Goal: Task Accomplishment & Management: Use online tool/utility

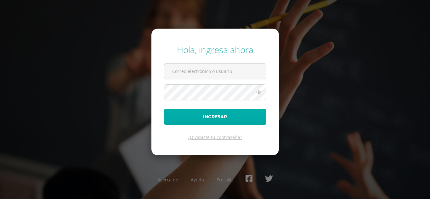
type input "[EMAIL_ADDRESS][DOMAIN_NAME]"
click at [221, 119] on button "Ingresar" at bounding box center [215, 117] width 102 height 16
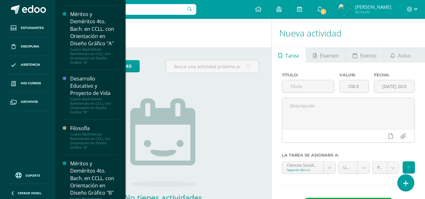
scroll to position [787, 0]
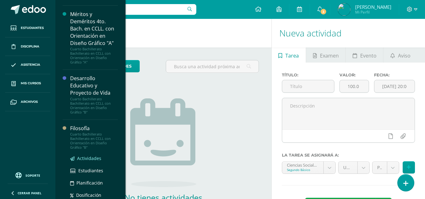
click at [91, 158] on span "Actividades" at bounding box center [89, 159] width 24 height 6
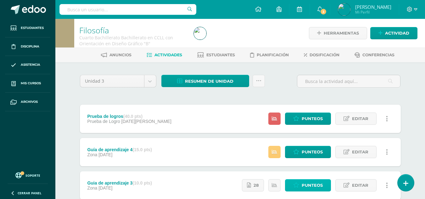
click at [311, 186] on span "Punteos" at bounding box center [312, 186] width 21 height 12
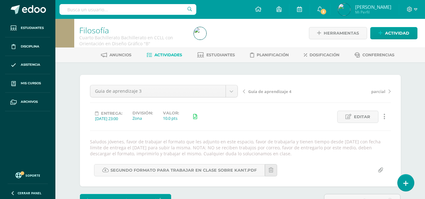
click at [168, 54] on span "Actividades" at bounding box center [169, 55] width 28 height 5
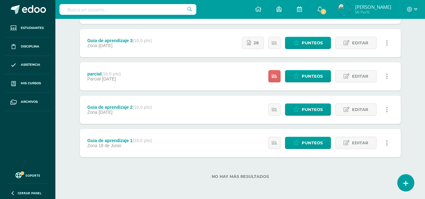
scroll to position [80, 0]
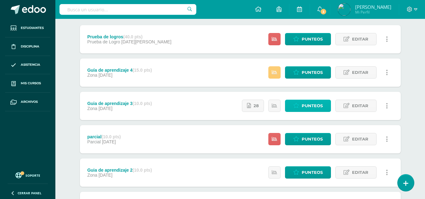
click at [309, 106] on span "Punteos" at bounding box center [312, 106] width 21 height 12
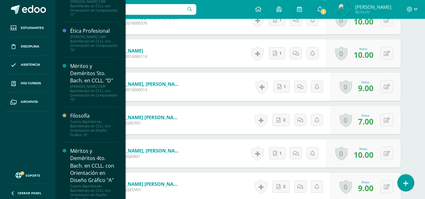
scroll to position [682, 0]
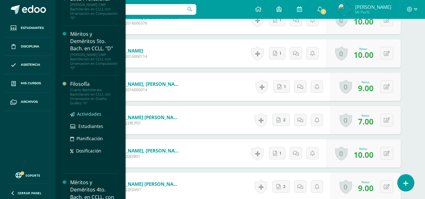
click at [89, 113] on span "Actividades" at bounding box center [89, 114] width 24 height 6
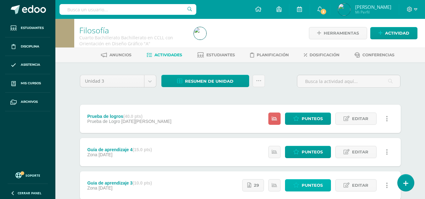
click at [301, 188] on link "Punteos" at bounding box center [308, 186] width 46 height 12
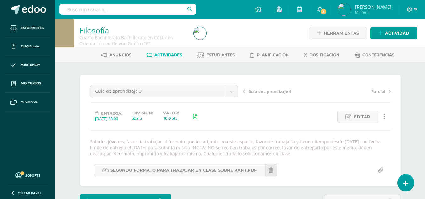
click at [165, 54] on span "Actividades" at bounding box center [169, 55] width 28 height 5
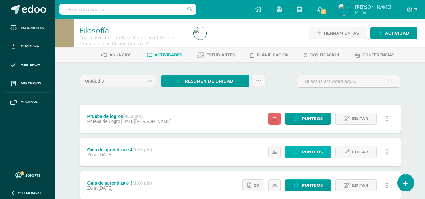
click at [301, 150] on link "Punteos" at bounding box center [308, 152] width 46 height 12
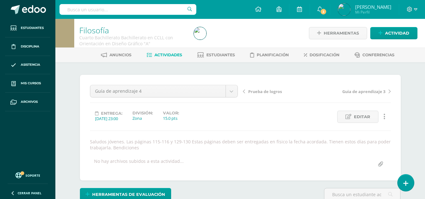
click at [374, 91] on span "Guia de aprendizaje 3" at bounding box center [364, 92] width 43 height 6
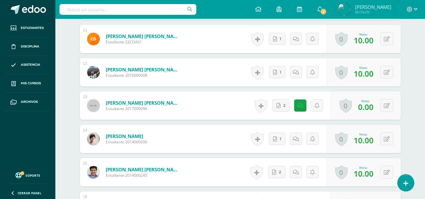
scroll to position [577, 0]
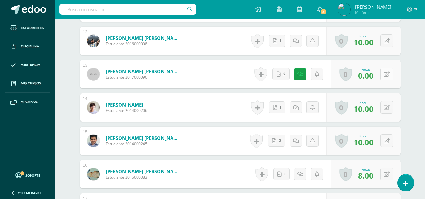
click at [389, 72] on icon at bounding box center [387, 74] width 6 height 5
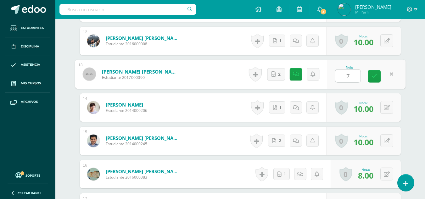
type input "7"
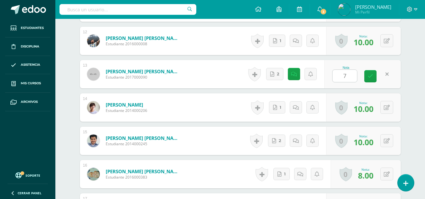
click at [408, 61] on div "¿Estás seguro que quieres eliminar esta actividad? Esto borrará la actividad y …" at bounding box center [240, 123] width 346 height 1276
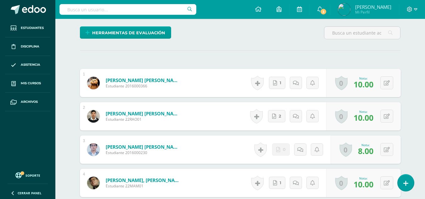
scroll to position [0, 0]
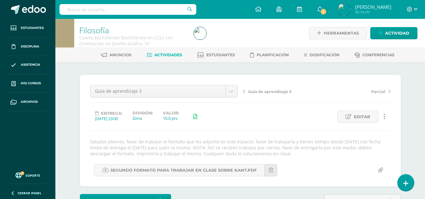
click at [380, 90] on span "Parcial" at bounding box center [379, 92] width 14 height 6
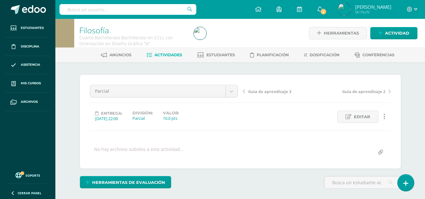
scroll to position [0, 0]
drag, startPoint x: 0, startPoint y: 0, endPoint x: 380, endPoint y: 90, distance: 390.1
click at [380, 90] on span "Guía de aprendizaje 2" at bounding box center [364, 91] width 43 height 6
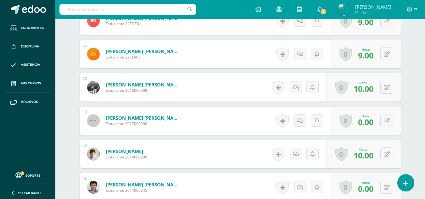
scroll to position [550, 0]
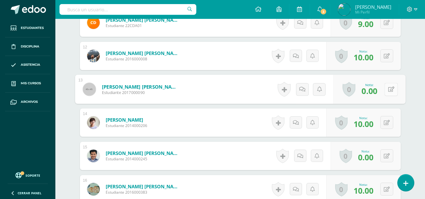
click at [391, 92] on button at bounding box center [391, 89] width 13 height 13
type input "7"
click at [411, 64] on div "¿Estás seguro que quieres eliminar esta actividad? Esto borrará la actividad y …" at bounding box center [240, 144] width 346 height 1264
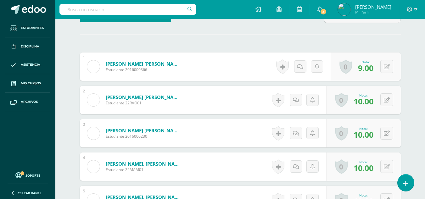
scroll to position [0, 0]
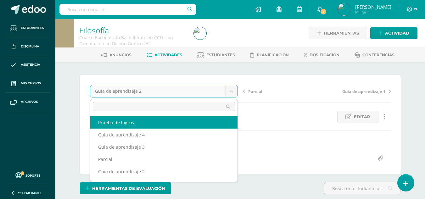
select select "/dashboard/teacher/grade-activity/176529/"
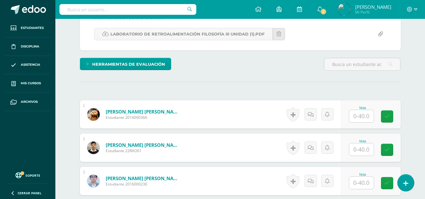
scroll to position [162, 0]
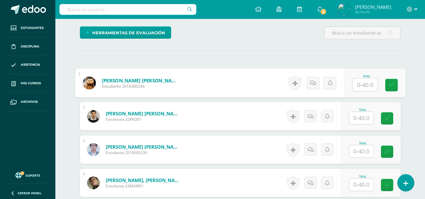
click at [372, 86] on input "text" at bounding box center [365, 85] width 25 height 13
type input "16"
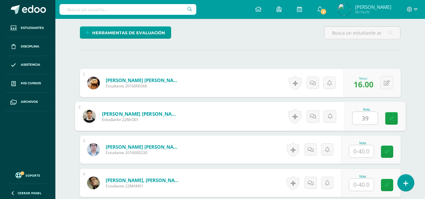
type input "39"
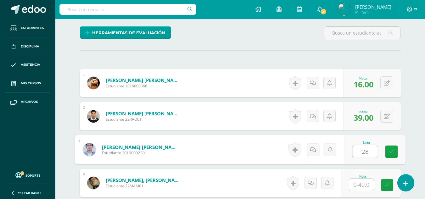
type input "28"
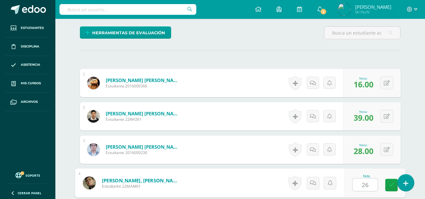
type input "26"
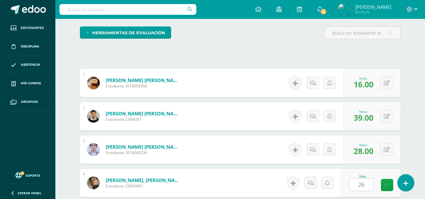
scroll to position [281, 0]
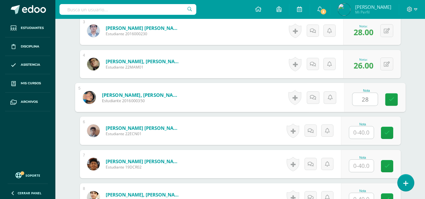
type input "28"
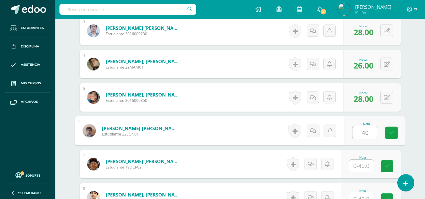
type input "40"
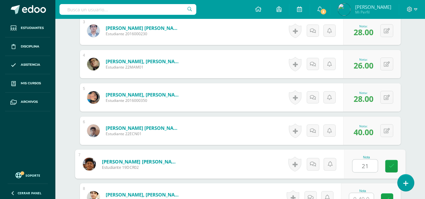
type input "21"
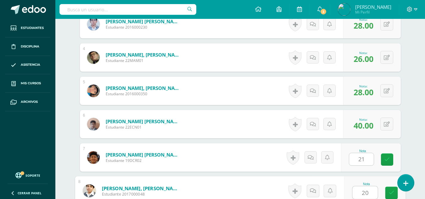
type input "20"
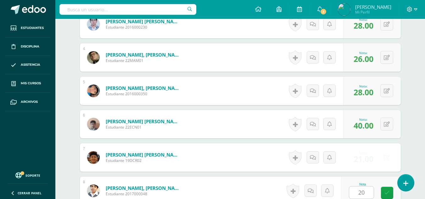
scroll to position [414, 0]
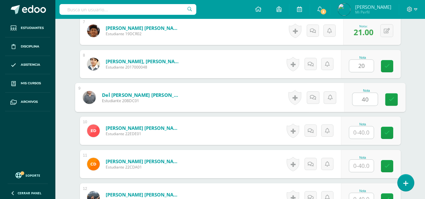
type input "40"
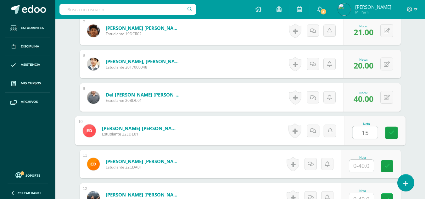
type input "15"
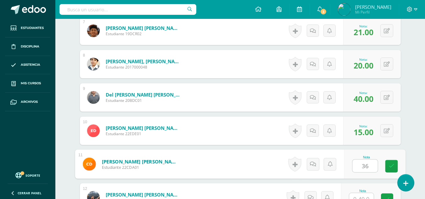
type input "36"
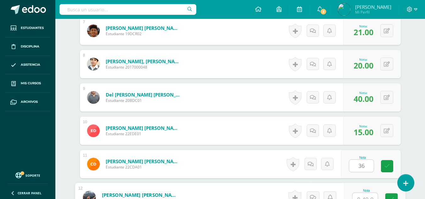
scroll to position [421, 0]
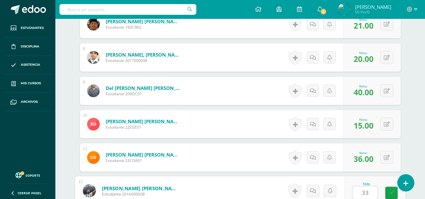
type input "33"
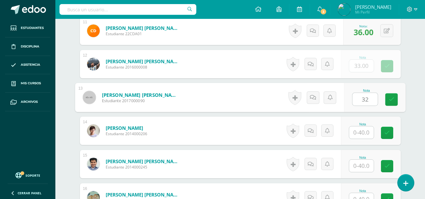
type input "32"
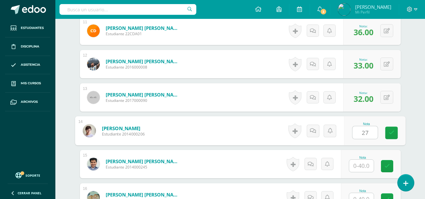
type input "27"
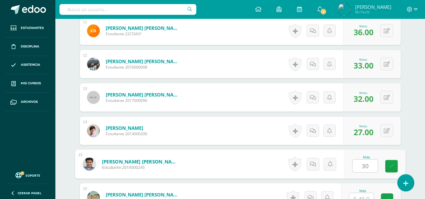
type input "30"
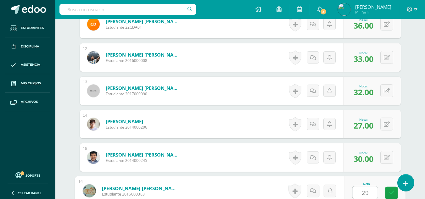
type input "29"
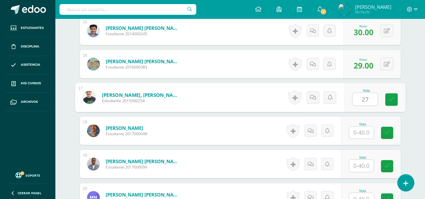
type input "27"
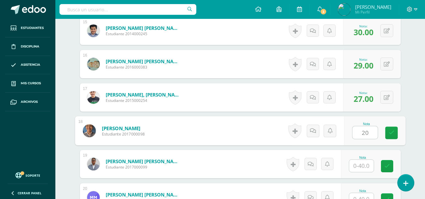
type input "20"
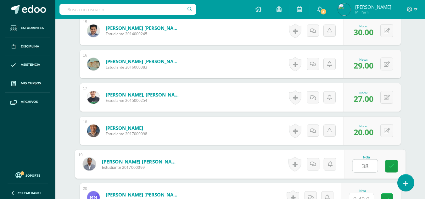
type input "38"
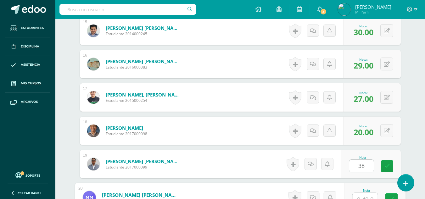
scroll to position [688, 0]
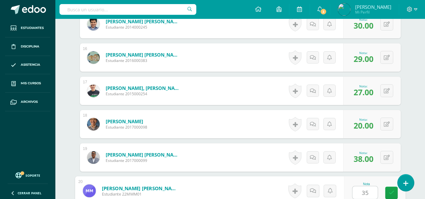
type input "35"
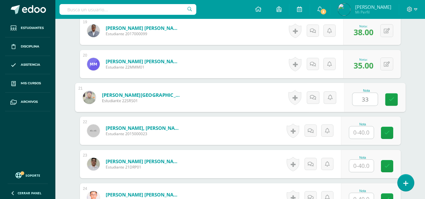
type input "33"
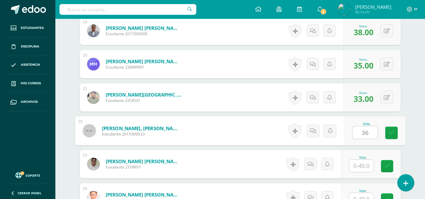
type input "36"
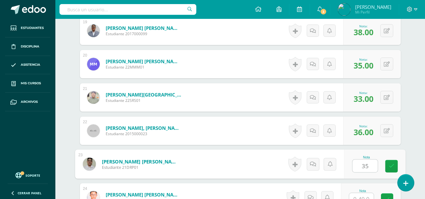
type input "35"
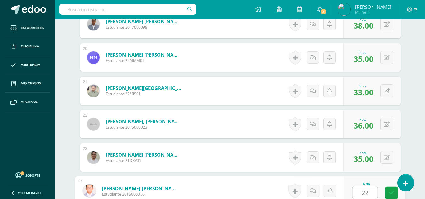
type input "22"
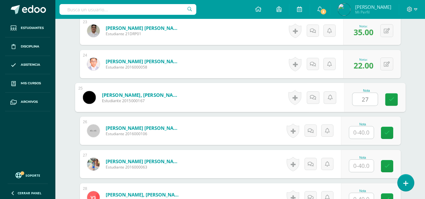
type input "27"
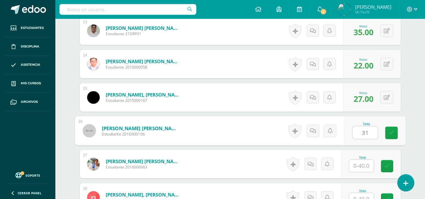
type input "31"
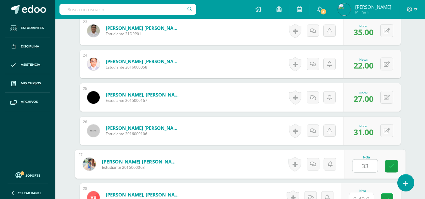
type input "33"
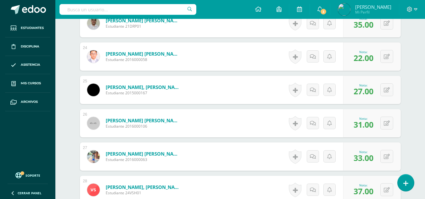
scroll to position [988, 0]
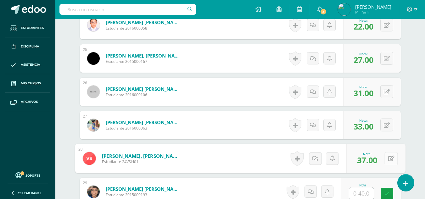
click at [387, 164] on button at bounding box center [391, 158] width 13 height 13
type input "34"
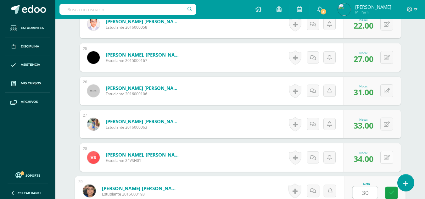
type input "30"
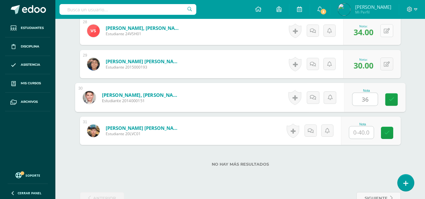
type input "36"
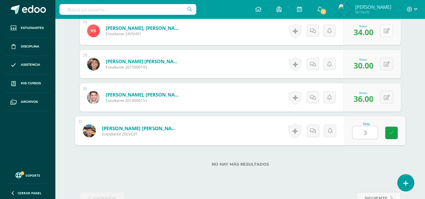
type input "31"
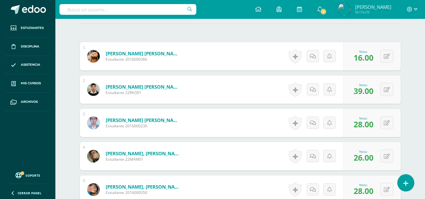
scroll to position [0, 0]
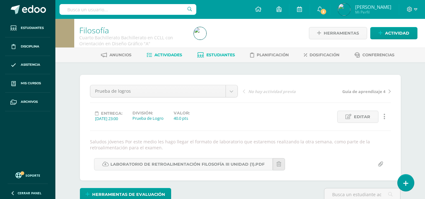
click at [226, 57] on span "Estudiantes" at bounding box center [221, 55] width 29 height 5
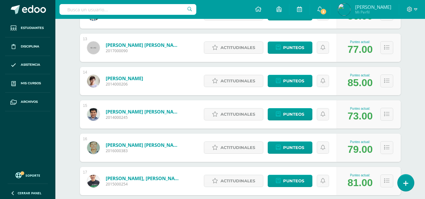
scroll to position [535, 0]
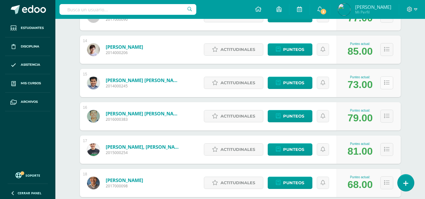
click at [390, 83] on button at bounding box center [387, 83] width 13 height 13
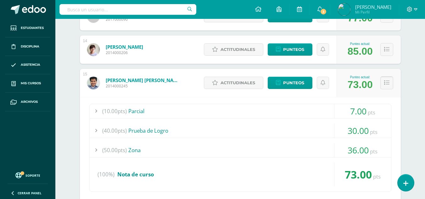
scroll to position [567, 0]
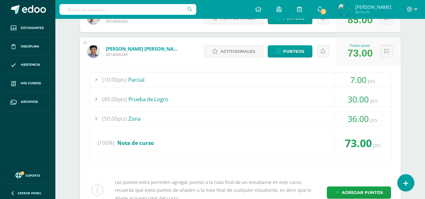
click at [97, 119] on div at bounding box center [96, 119] width 13 height 14
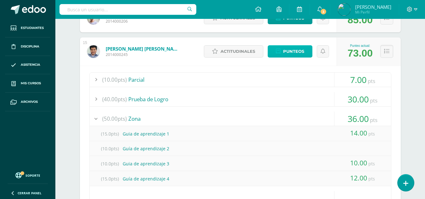
click at [295, 48] on span "Punteos" at bounding box center [293, 52] width 21 height 12
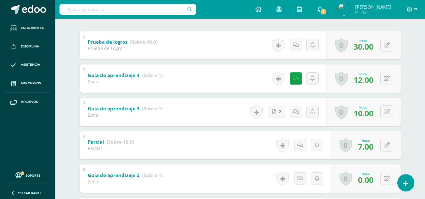
scroll to position [157, 0]
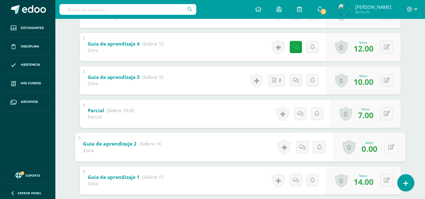
click at [390, 148] on button at bounding box center [391, 147] width 13 height 13
type input "7"
click at [411, 112] on div "[PERSON_NAME] [PERSON_NAME] [PERSON_NAME] [PERSON_NAME] [PERSON_NAME] [PERSON_N…" at bounding box center [240, 71] width 346 height 332
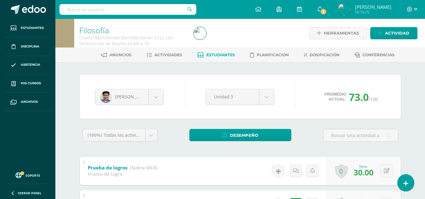
click at [219, 56] on span "Estudiantes" at bounding box center [221, 55] width 29 height 5
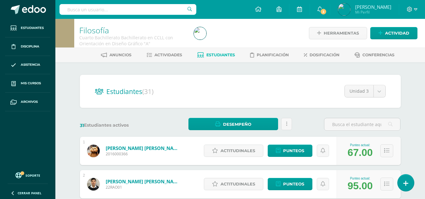
click at [163, 56] on span "Actividades" at bounding box center [169, 55] width 28 height 5
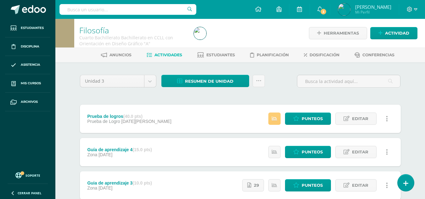
click at [291, 89] on div "Unidad 3 Unidad 1 Unidad 2 Unidad 3 Unidad 4 Resumen de unidad Descargar como H…" at bounding box center [240, 84] width 326 height 18
click at [209, 82] on span "Resumen de unidad" at bounding box center [209, 82] width 49 height 12
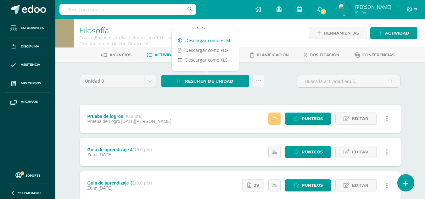
click at [208, 40] on link "Descargar como HTML" at bounding box center [205, 41] width 67 height 10
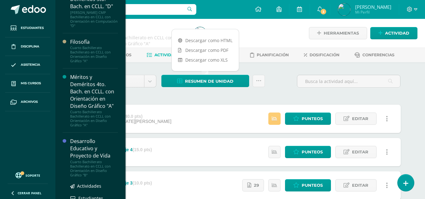
scroll to position [787, 0]
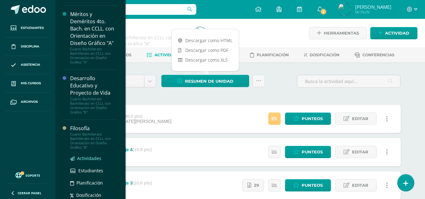
click at [89, 159] on span "Actividades" at bounding box center [89, 159] width 24 height 6
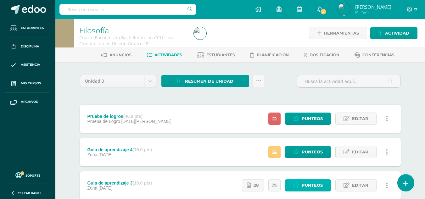
click at [307, 183] on span "Punteos" at bounding box center [312, 186] width 21 height 12
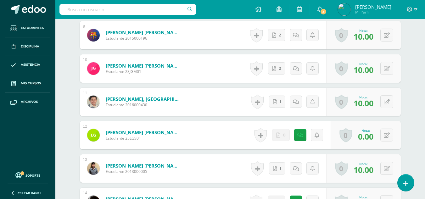
scroll to position [546, 0]
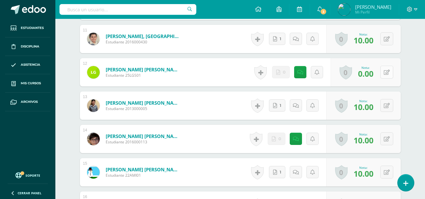
click at [387, 73] on button at bounding box center [387, 72] width 13 height 13
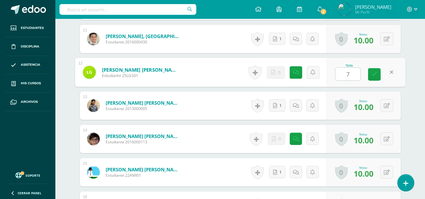
type input "7"
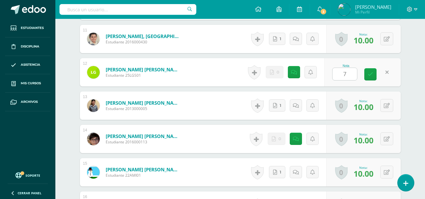
click at [414, 46] on div "Filosofía Cuarto Bachillerato Bachillerato en CCLL con Orientación en Diseño Gr…" at bounding box center [240, 166] width 370 height 1387
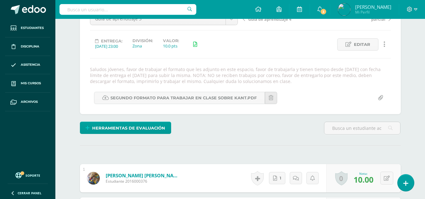
scroll to position [0, 0]
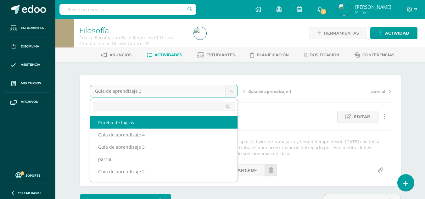
select select "/dashboard/teacher/grade-activity/176527/"
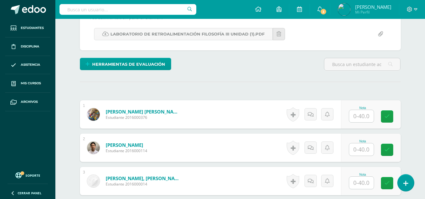
scroll to position [162, 0]
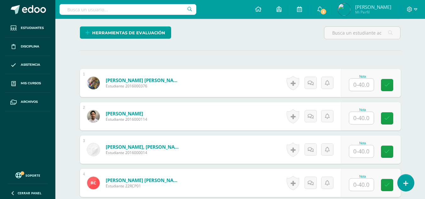
drag, startPoint x: 367, startPoint y: 83, endPoint x: 430, endPoint y: 98, distance: 64.8
click at [370, 82] on input "text" at bounding box center [362, 85] width 25 height 12
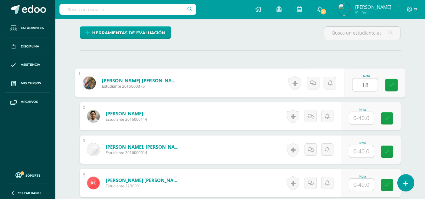
type input "18"
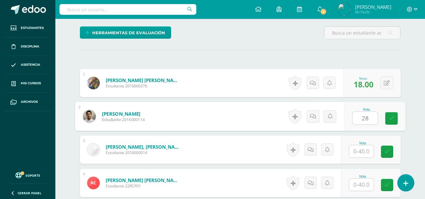
type input "28"
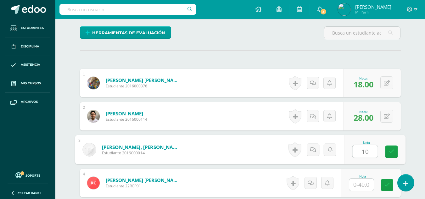
type input "10"
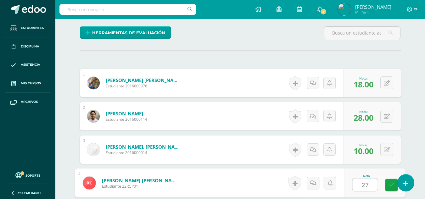
type input "27"
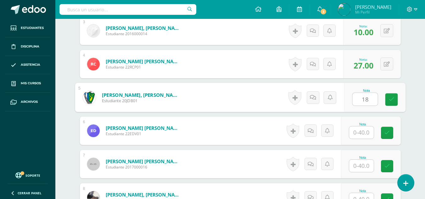
type input "18"
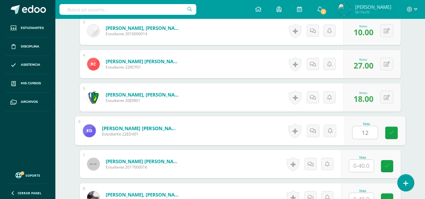
type input "12"
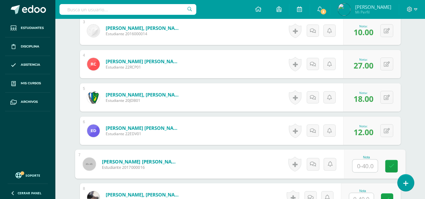
type input "1"
type input "20"
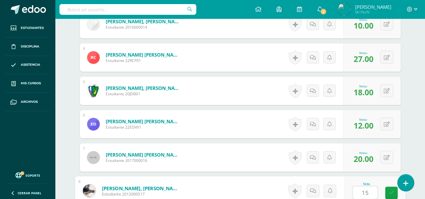
type input "15"
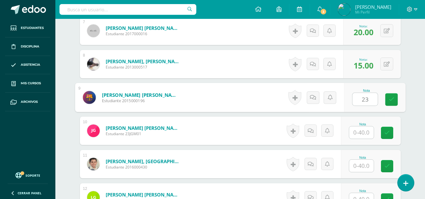
type input "23"
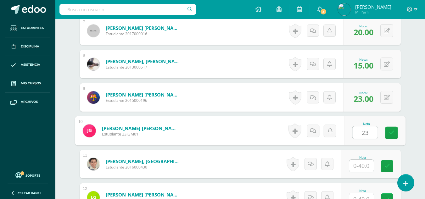
type input "23"
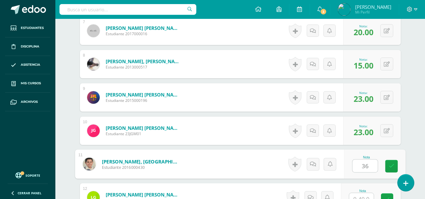
type input "36"
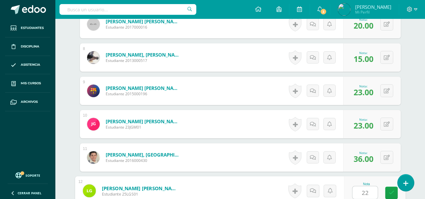
type input "22"
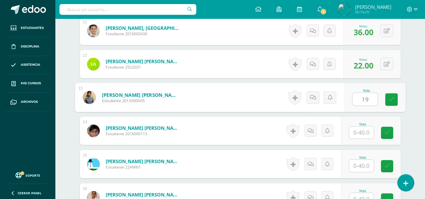
type input "19"
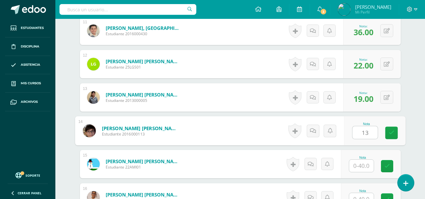
type input "13"
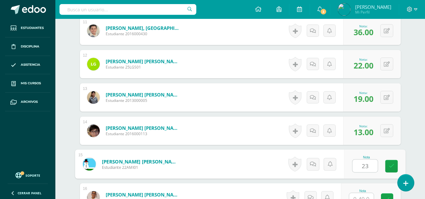
type input "23"
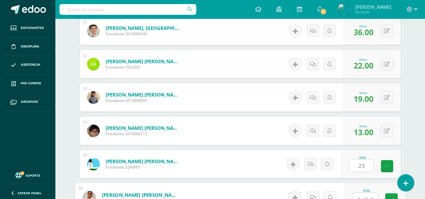
scroll to position [555, 0]
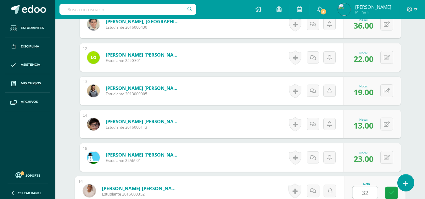
type input "32"
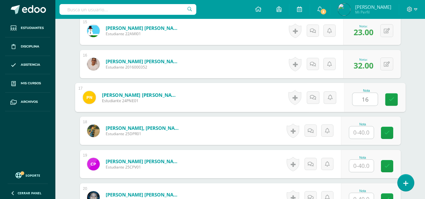
type input "16"
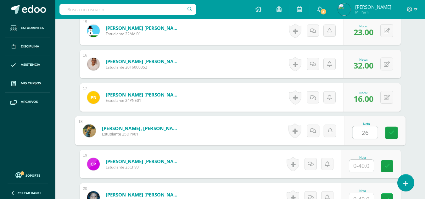
type input "26"
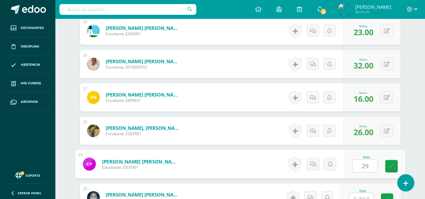
type input "29"
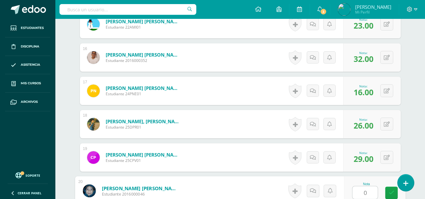
type input "0"
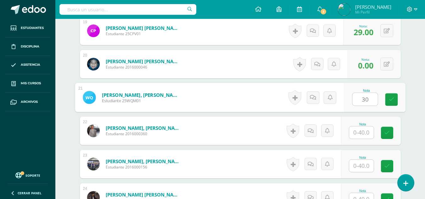
type input "30"
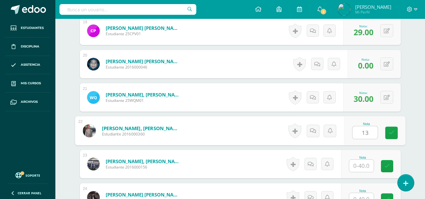
type input "13"
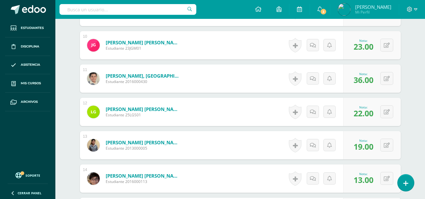
scroll to position [469, 0]
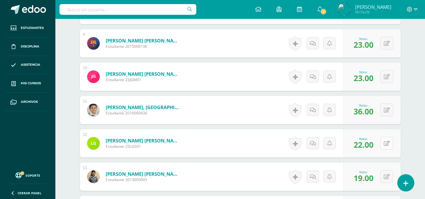
click at [389, 146] on icon at bounding box center [387, 143] width 6 height 5
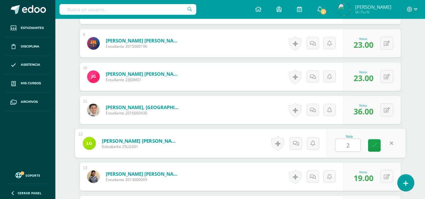
type input "27"
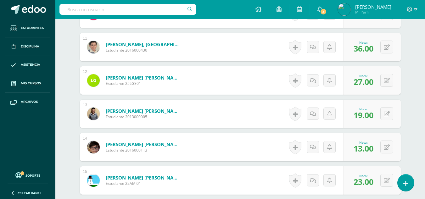
scroll to position [595, 0]
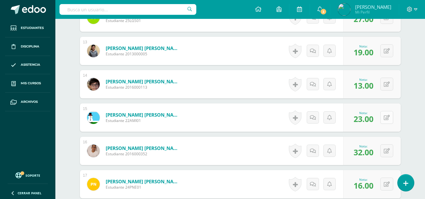
click at [389, 119] on icon at bounding box center [387, 117] width 6 height 5
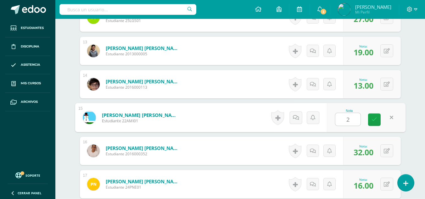
type input "28"
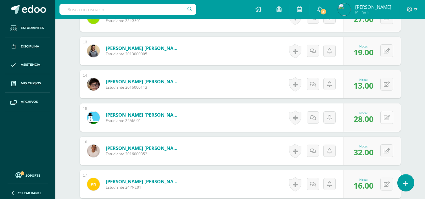
scroll to position [626, 0]
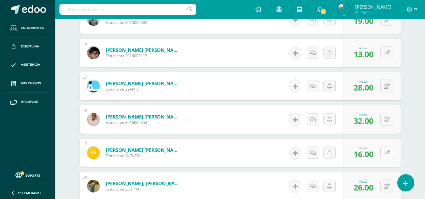
click at [386, 154] on button at bounding box center [387, 152] width 13 height 13
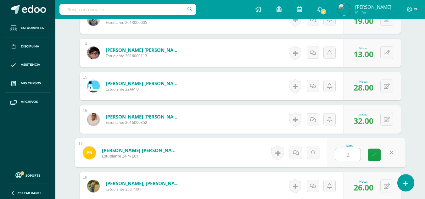
type input "21"
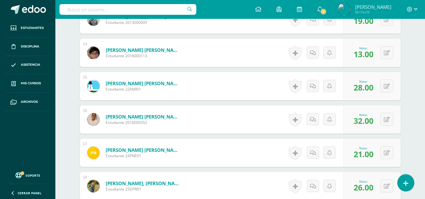
click at [411, 134] on div "¿Estás seguro que quieres eliminar esta actividad? Esto borrará la actividad y …" at bounding box center [240, 104] width 346 height 1337
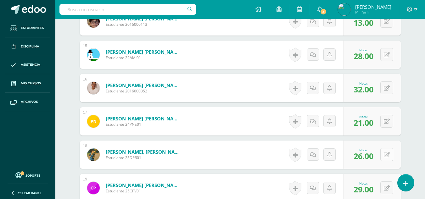
click at [387, 156] on icon at bounding box center [387, 154] width 6 height 5
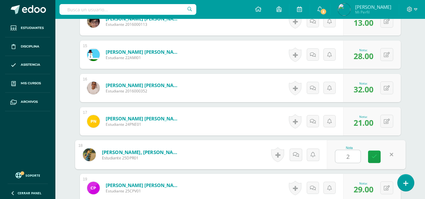
type input "29"
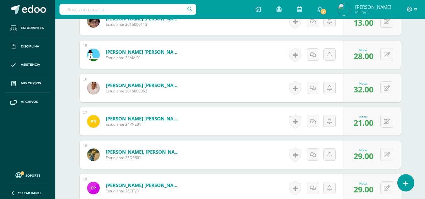
click at [410, 125] on div "¿Estás seguro que quieres eliminar esta actividad? Esto borrará la actividad y …" at bounding box center [240, 73] width 346 height 1337
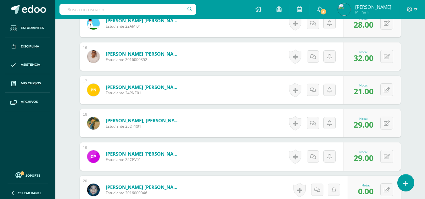
scroll to position [721, 0]
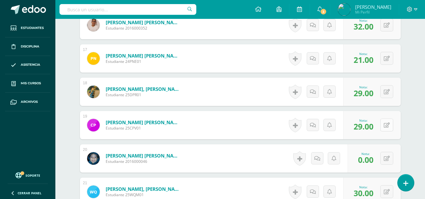
click at [388, 124] on icon at bounding box center [387, 125] width 6 height 5
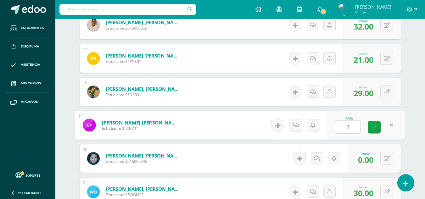
type input "34"
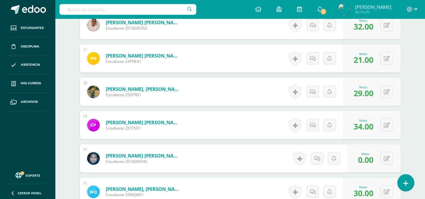
click at [407, 97] on div "¿Estás seguro que quieres eliminar esta actividad? Esto borrará la actividad y …" at bounding box center [240, 10] width 346 height 1337
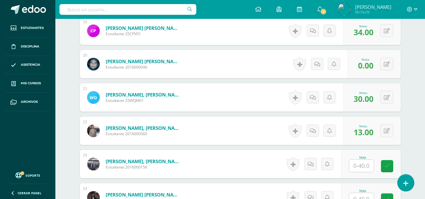
scroll to position [847, 0]
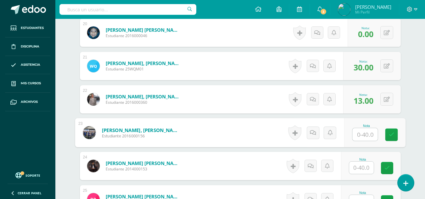
click at [365, 133] on input "text" at bounding box center [365, 134] width 25 height 13
type input "29"
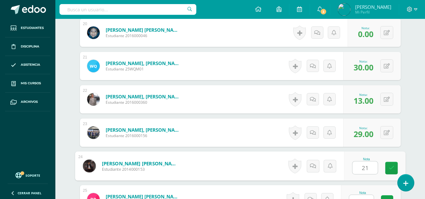
type input "21"
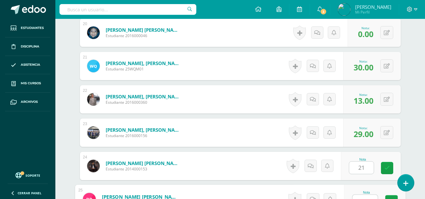
scroll to position [855, 0]
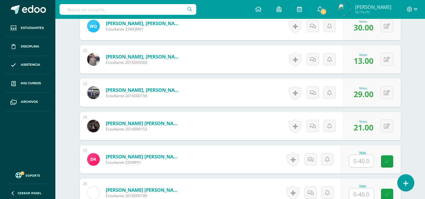
scroll to position [918, 0]
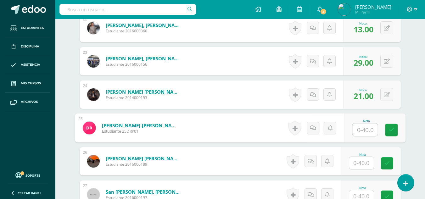
click at [368, 131] on input "text" at bounding box center [365, 130] width 25 height 13
type input "39"
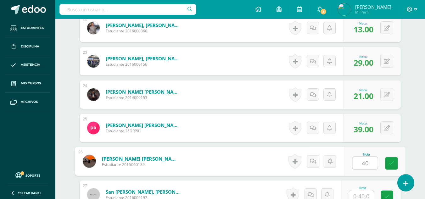
type input "40"
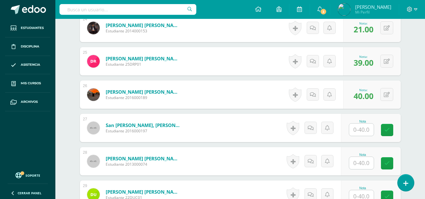
scroll to position [1016, 0]
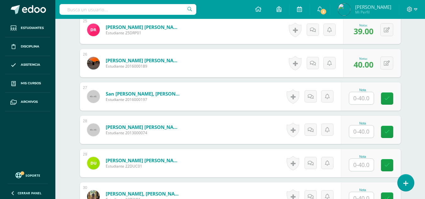
click at [372, 101] on input "text" at bounding box center [362, 98] width 25 height 12
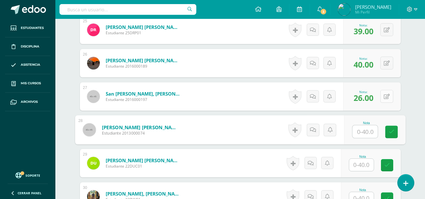
click at [387, 99] on button at bounding box center [387, 96] width 13 height 13
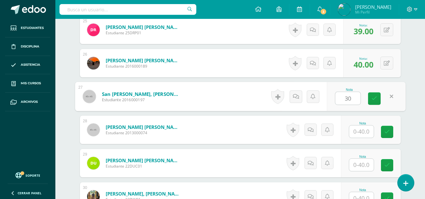
type input "30"
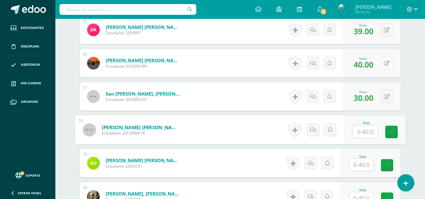
click at [387, 63] on button at bounding box center [387, 63] width 13 height 13
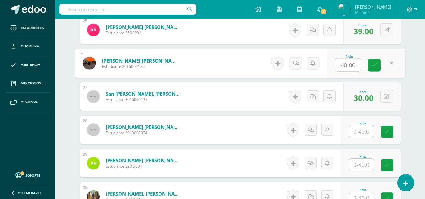
type input "0"
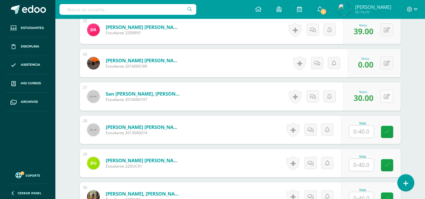
click at [389, 93] on button at bounding box center [387, 96] width 13 height 13
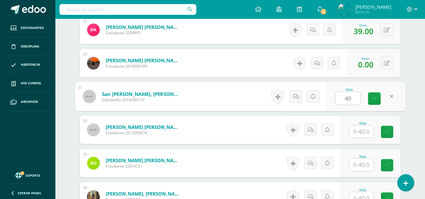
type input "40"
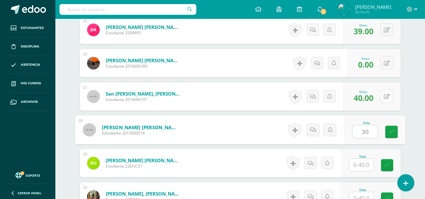
type input "30"
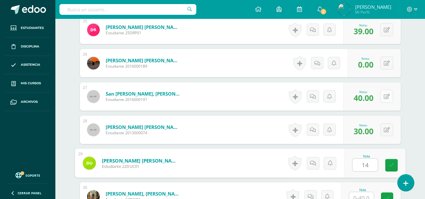
type input "14"
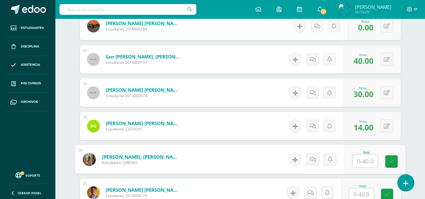
scroll to position [1085, 0]
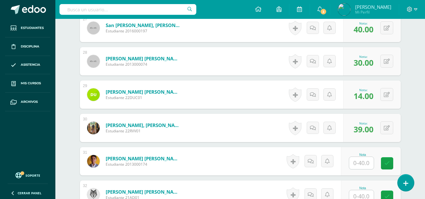
click at [389, 129] on icon at bounding box center [387, 128] width 6 height 5
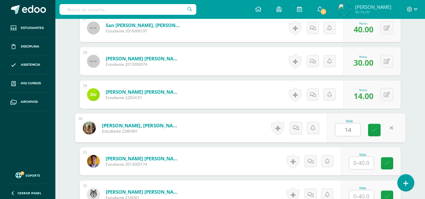
type input "14"
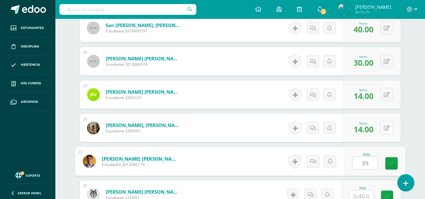
type input "39"
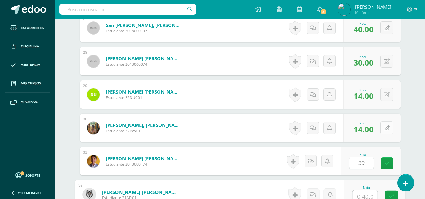
scroll to position [1089, 0]
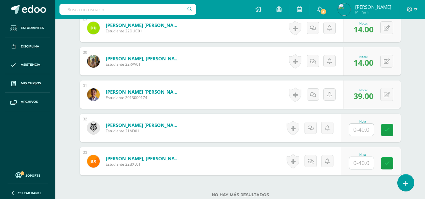
scroll to position [1183, 0]
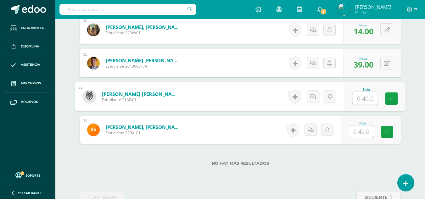
click at [364, 100] on input "text" at bounding box center [365, 98] width 25 height 13
type input "37"
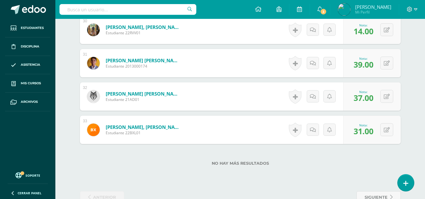
click at [303, 150] on div "No hay más resultados" at bounding box center [240, 158] width 321 height 29
click at [386, 130] on button at bounding box center [391, 129] width 13 height 13
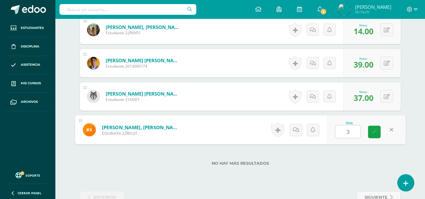
type input "30"
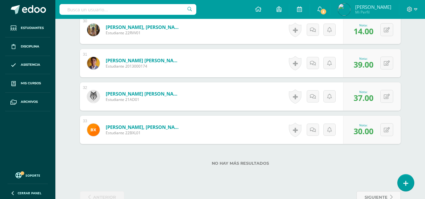
click at [294, 157] on div "No hay más resultados" at bounding box center [240, 158] width 321 height 29
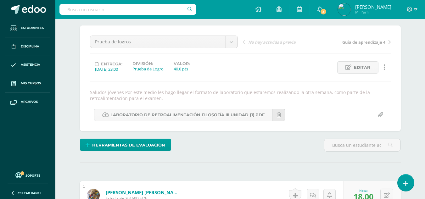
scroll to position [0, 0]
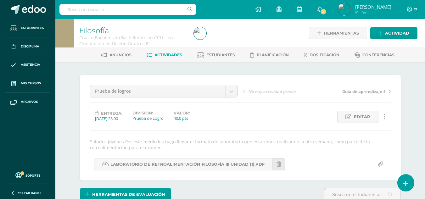
click at [166, 59] on link "Actividades" at bounding box center [165, 55] width 36 height 10
